Goal: Transaction & Acquisition: Purchase product/service

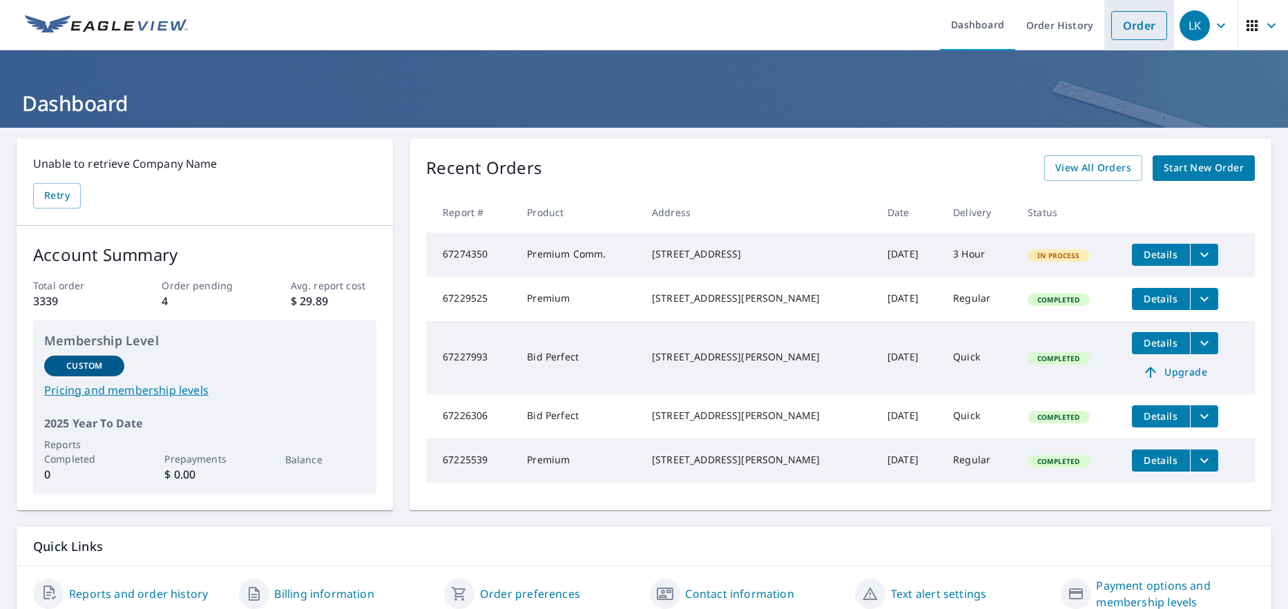
click at [1115, 32] on link "Order" at bounding box center [1139, 25] width 56 height 29
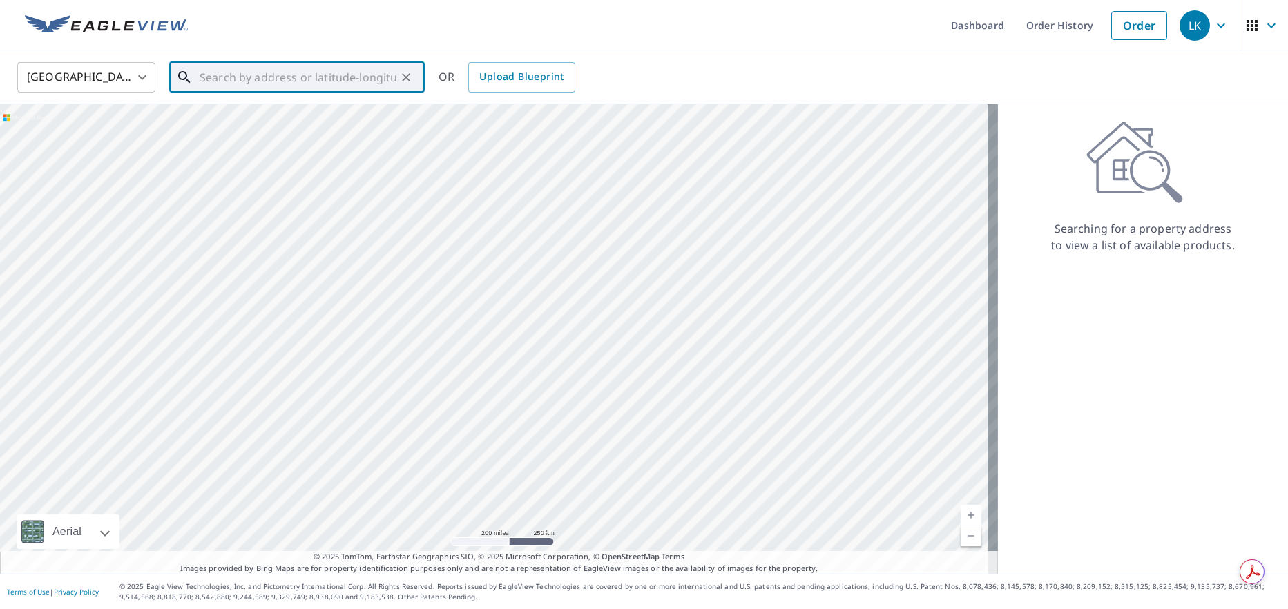
click at [210, 85] on input "text" at bounding box center [298, 77] width 197 height 39
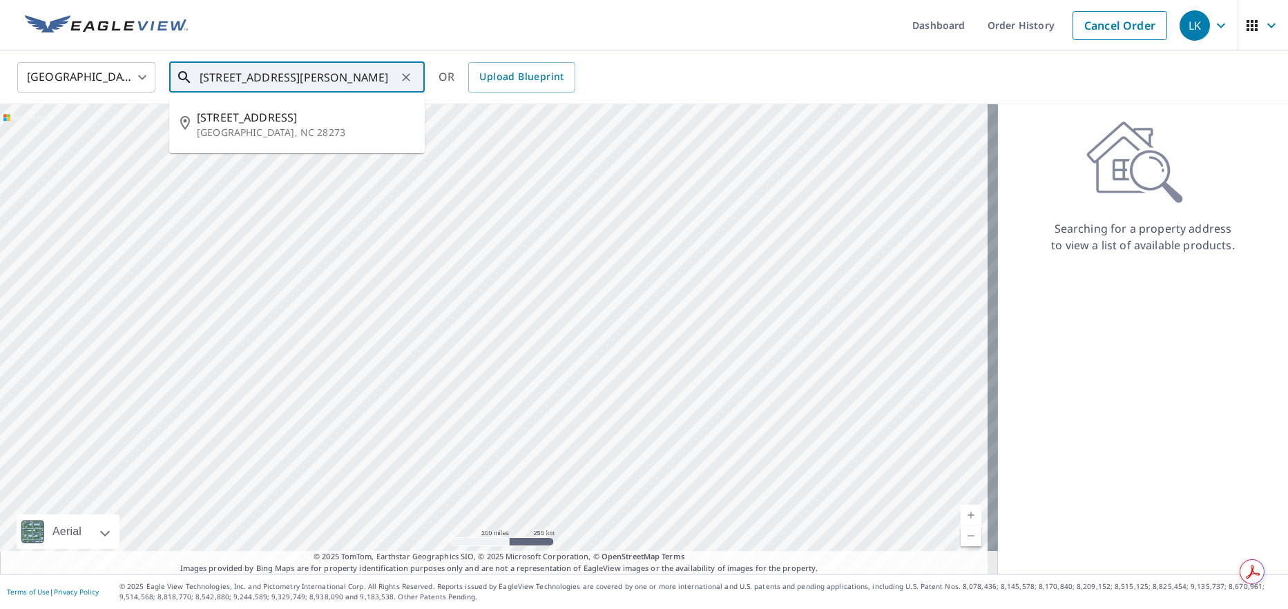
drag, startPoint x: 325, startPoint y: 77, endPoint x: 136, endPoint y: 95, distance: 190.1
click at [136, 93] on div "United States US ​ 2432 Glenbridge Dr pla ​ 2432 Glenbridge Dr Charlotte, NC 28…" at bounding box center [639, 77] width 1265 height 32
paste input "Lynbridge Dr"
click at [305, 117] on span "2432 Lynbridge Dr" at bounding box center [305, 117] width 217 height 17
type input "2432 Lynbridge Dr Plano, TX 75025"
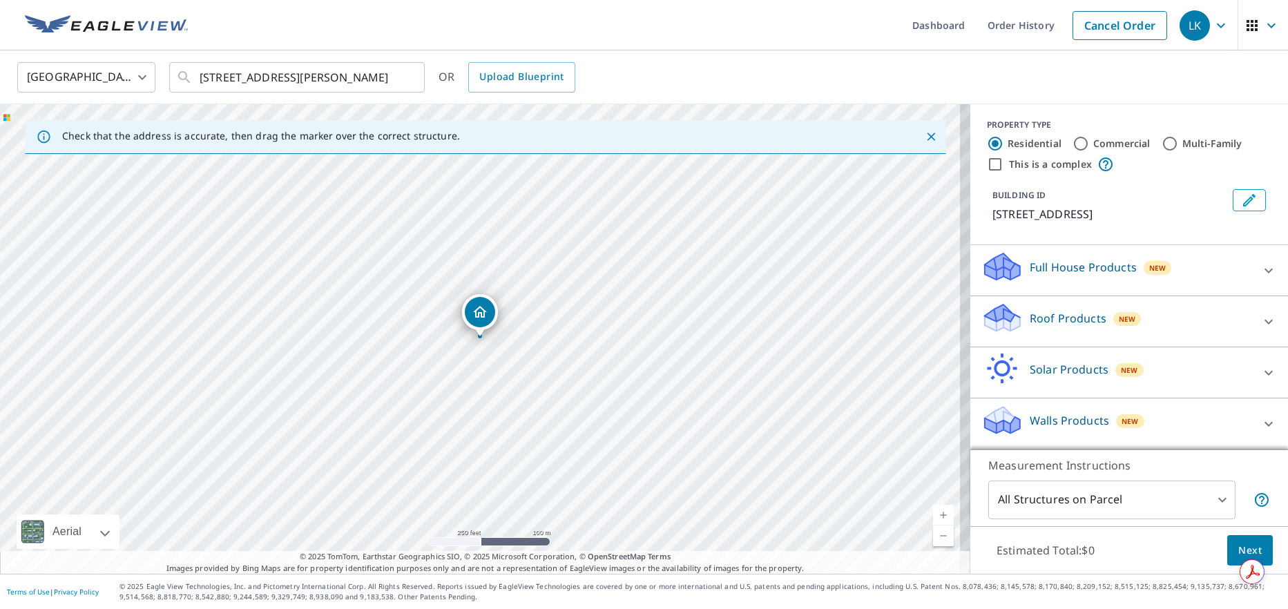
scroll to position [2, 0]
click at [1260, 321] on icon at bounding box center [1268, 322] width 17 height 17
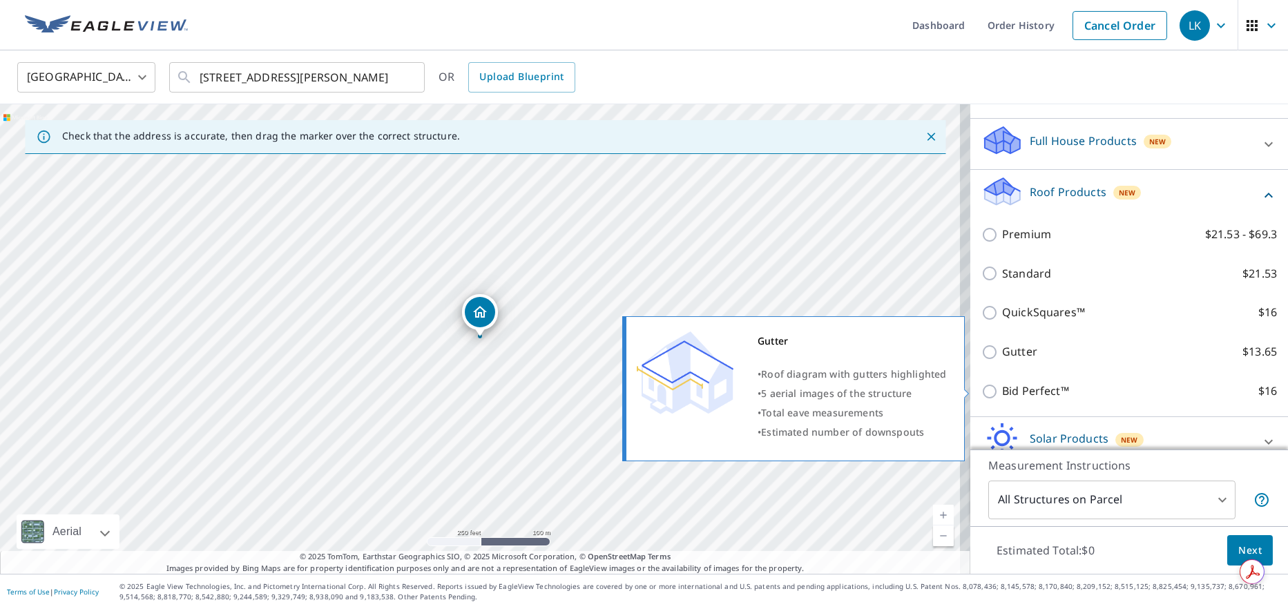
scroll to position [140, 0]
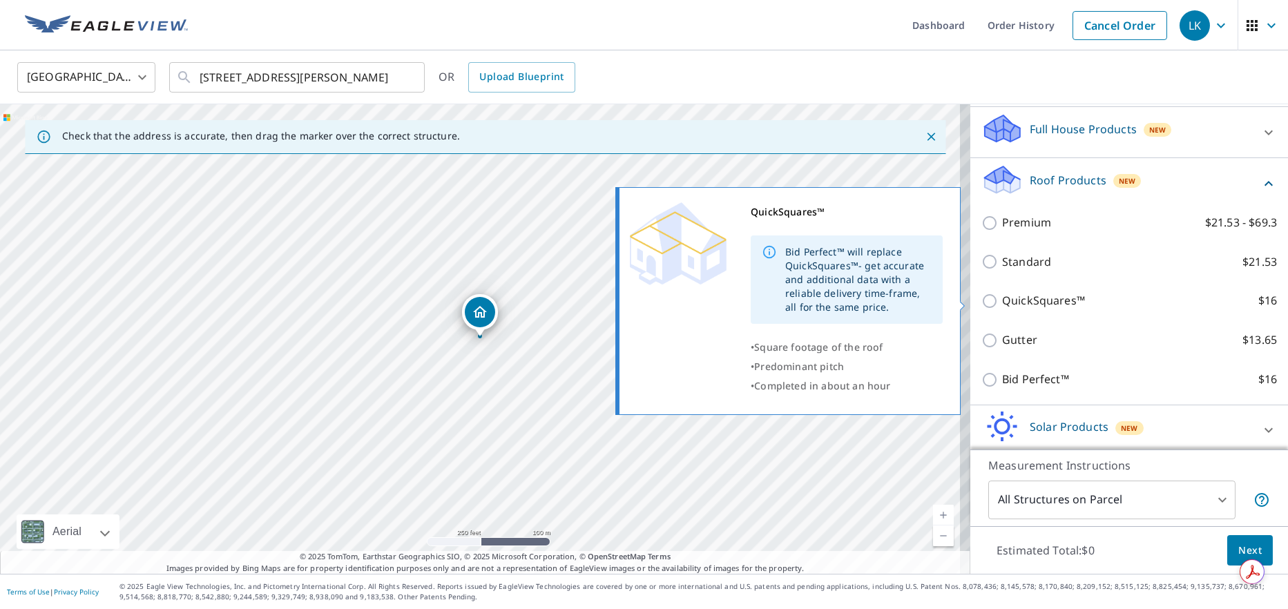
click at [1016, 301] on p "QuickSquares™" at bounding box center [1043, 300] width 83 height 17
click at [1002, 301] on input "QuickSquares™ $16" at bounding box center [991, 301] width 21 height 17
checkbox input "true"
type input "1"
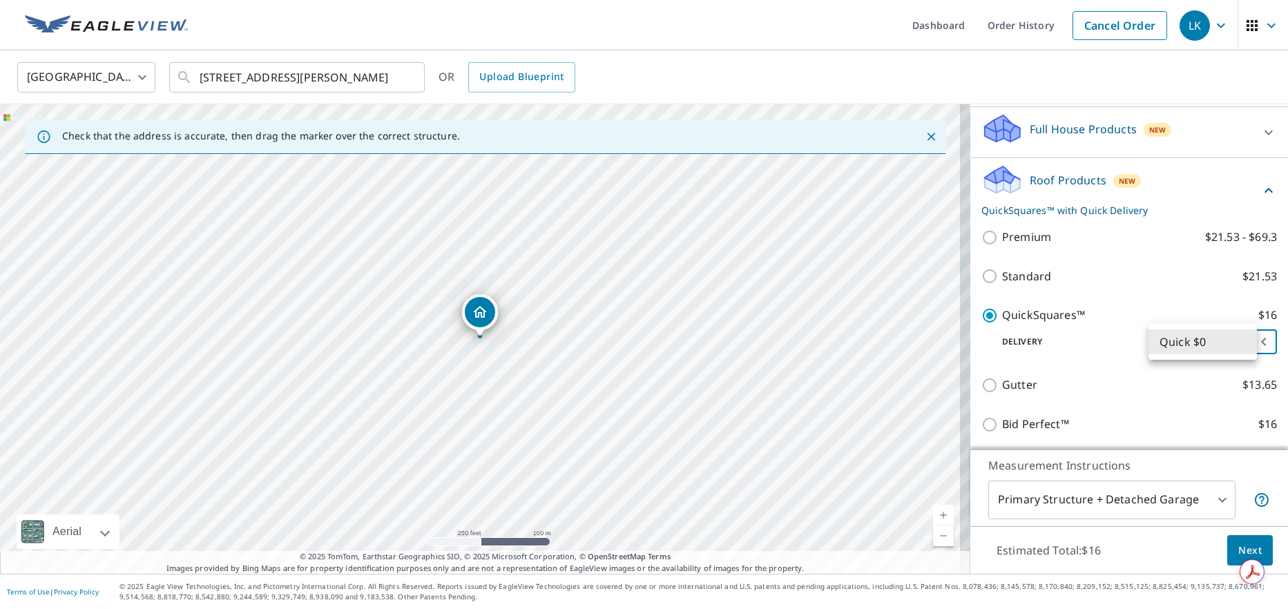
click at [1242, 347] on body "LK LK Dashboard Order History Cancel Order LK United States US ​ 2432 Lynbridge…" at bounding box center [644, 304] width 1288 height 609
click at [1241, 543] on div at bounding box center [644, 304] width 1288 height 609
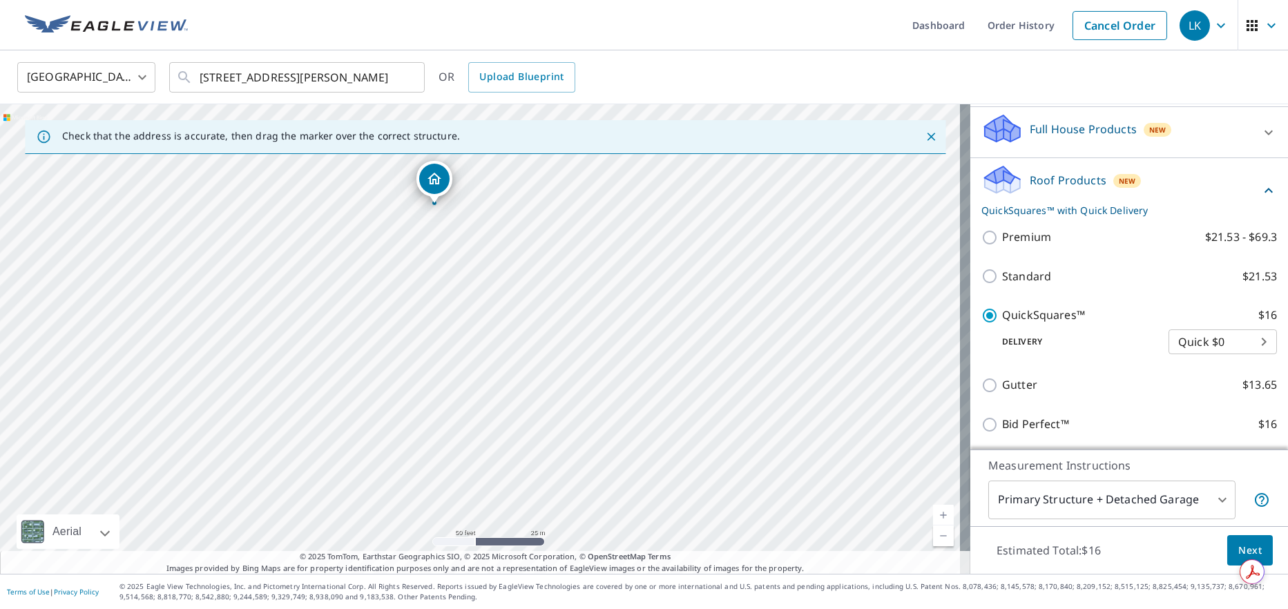
drag, startPoint x: 436, startPoint y: 176, endPoint x: 434, endPoint y: 185, distance: 9.2
click at [1238, 546] on span "Next" at bounding box center [1249, 550] width 23 height 17
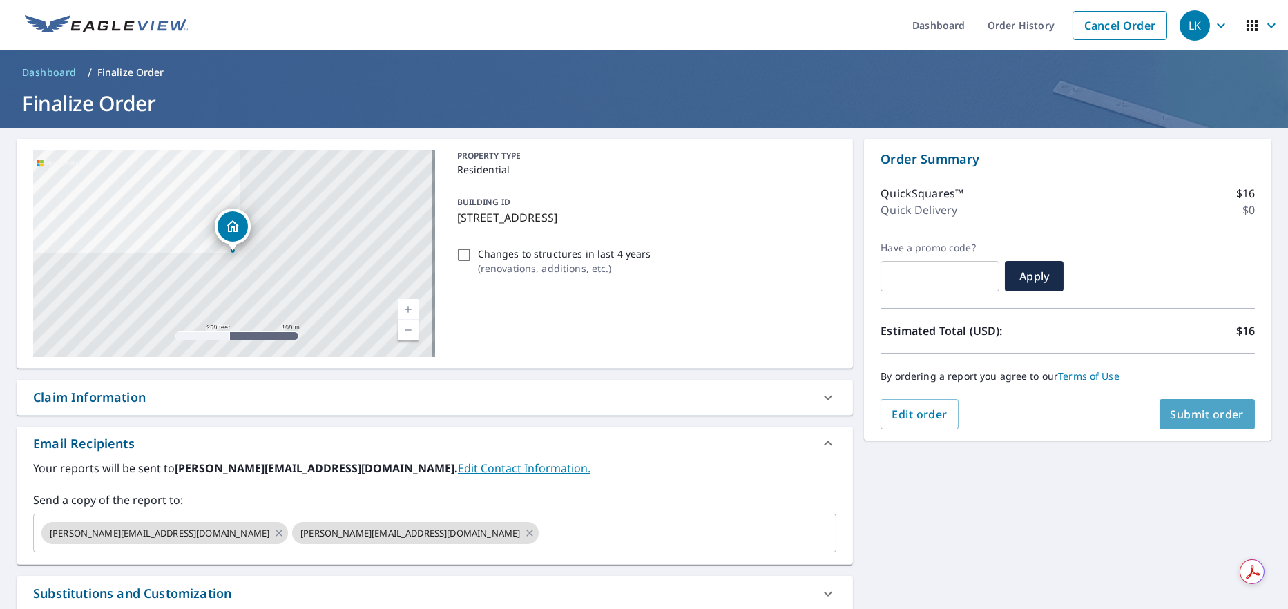
click at [1174, 425] on button "Submit order" at bounding box center [1208, 414] width 96 height 30
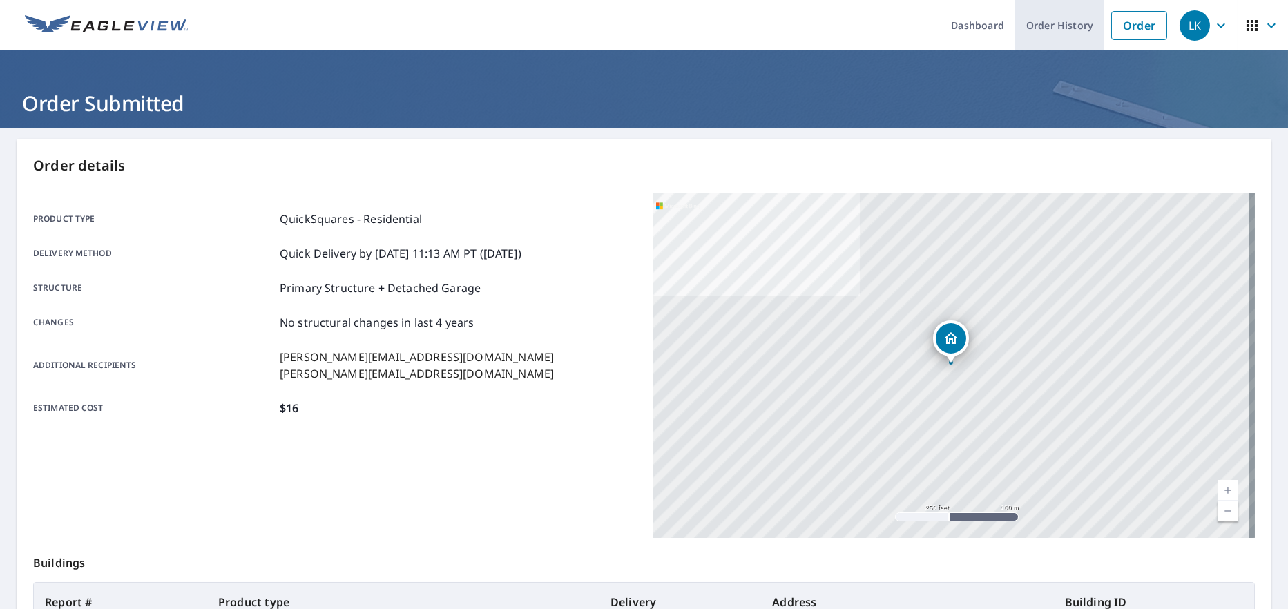
click at [1033, 25] on link "Order History" at bounding box center [1059, 25] width 89 height 50
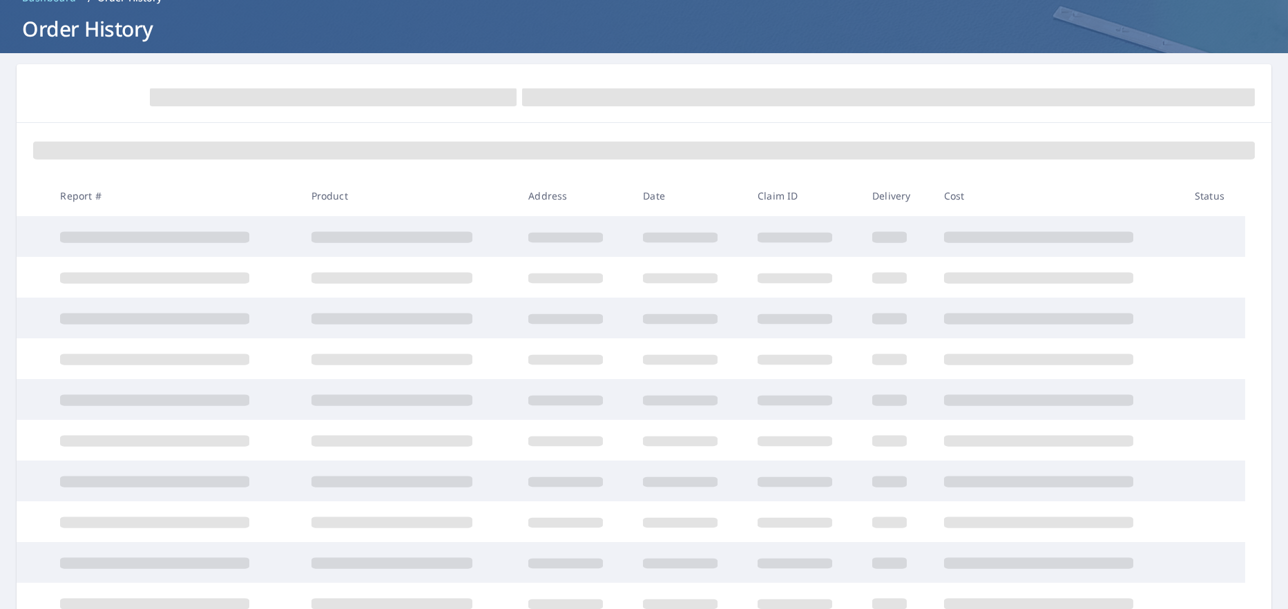
scroll to position [190, 0]
